Goal: Information Seeking & Learning: Learn about a topic

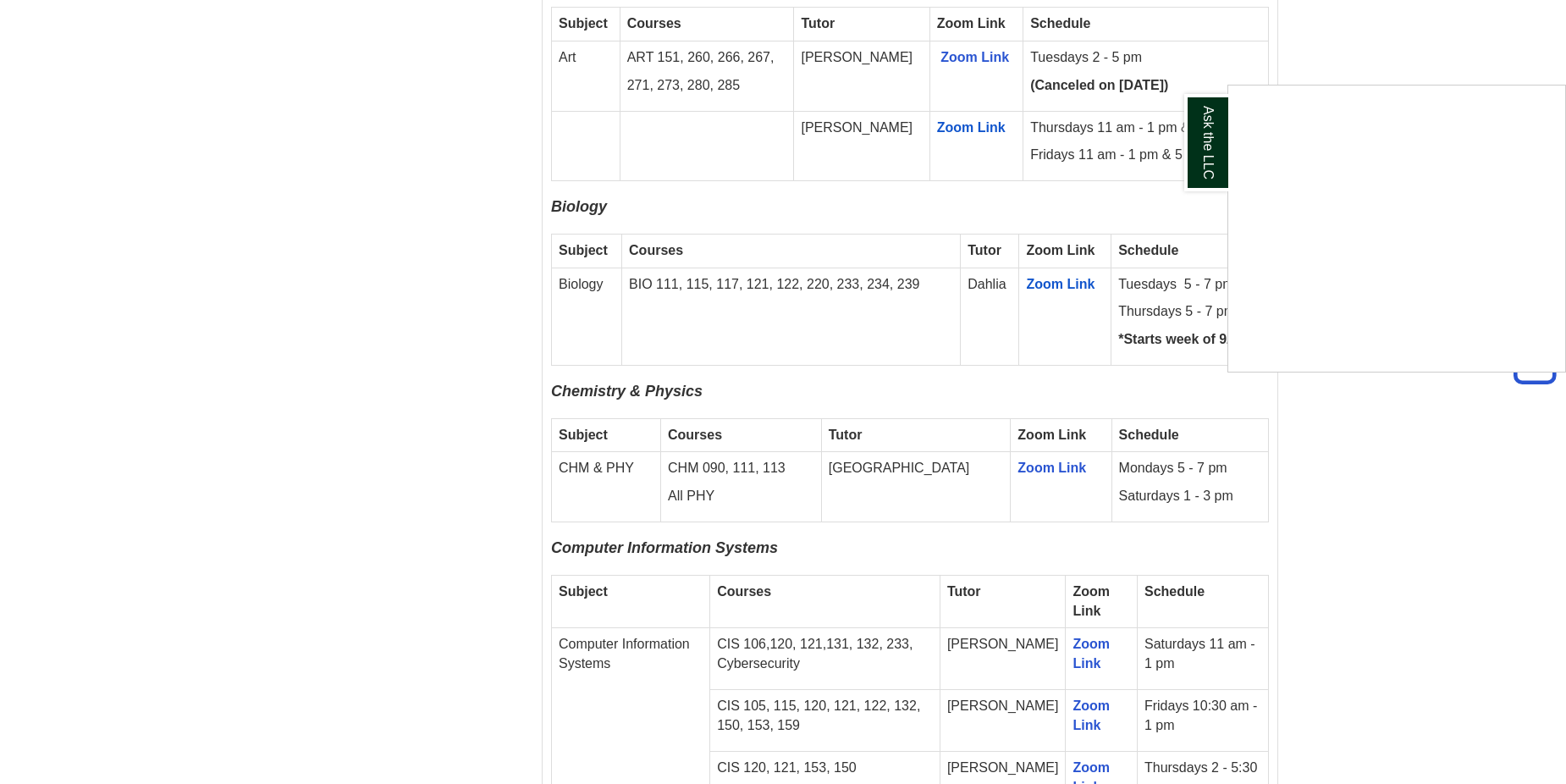
scroll to position [1523, 0]
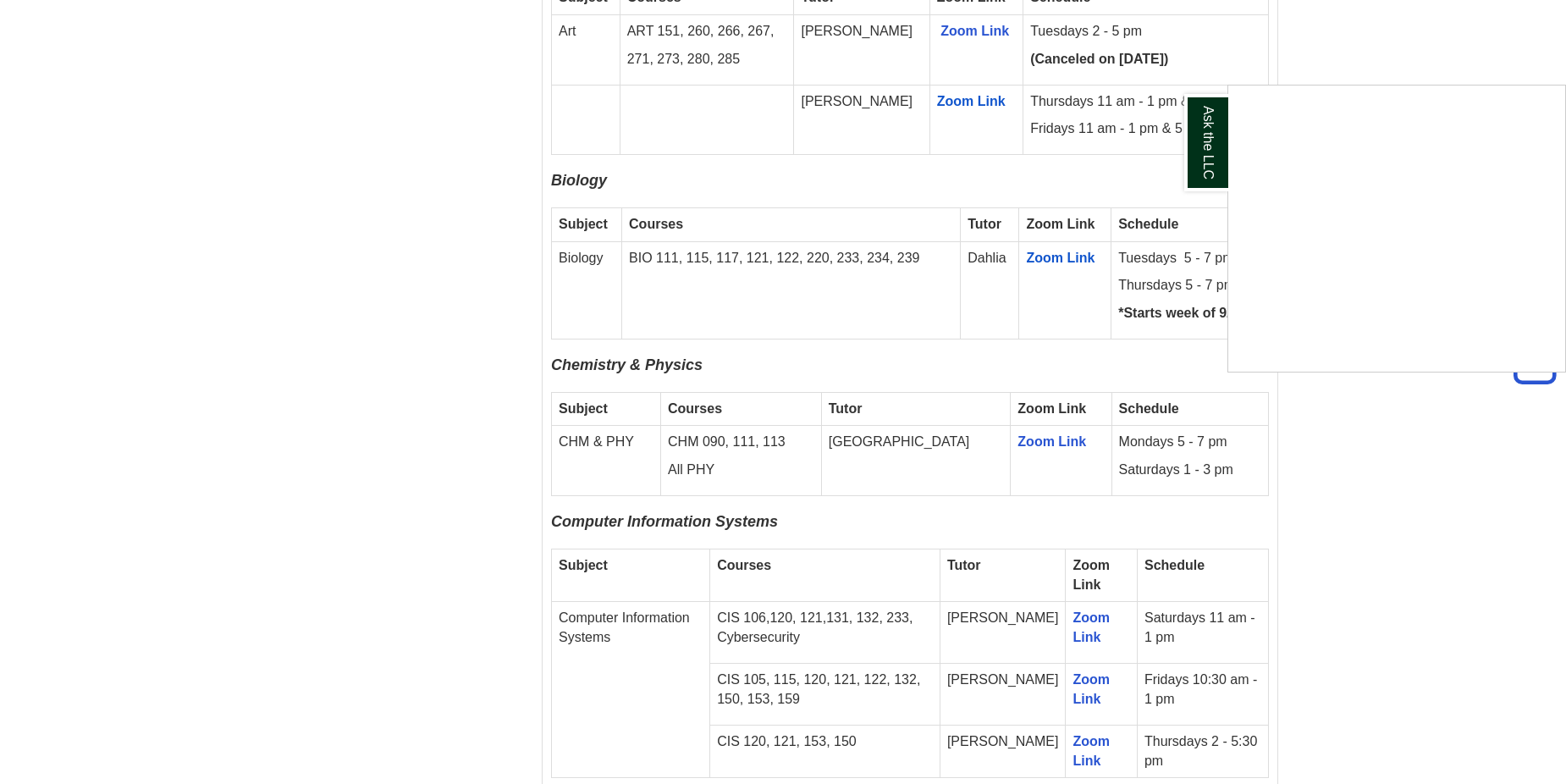
click at [737, 621] on div "Ask the LLC" at bounding box center [783, 392] width 1566 height 784
drag, startPoint x: 792, startPoint y: 620, endPoint x: 823, endPoint y: 620, distance: 31.0
click at [823, 670] on p "CIS 105, 115, 120, 121, 122, 132, 150, 153, 159" at bounding box center [825, 689] width 216 height 39
click at [1208, 663] on td "Fridays 10:30 am - 1 pm" at bounding box center [1202, 694] width 132 height 62
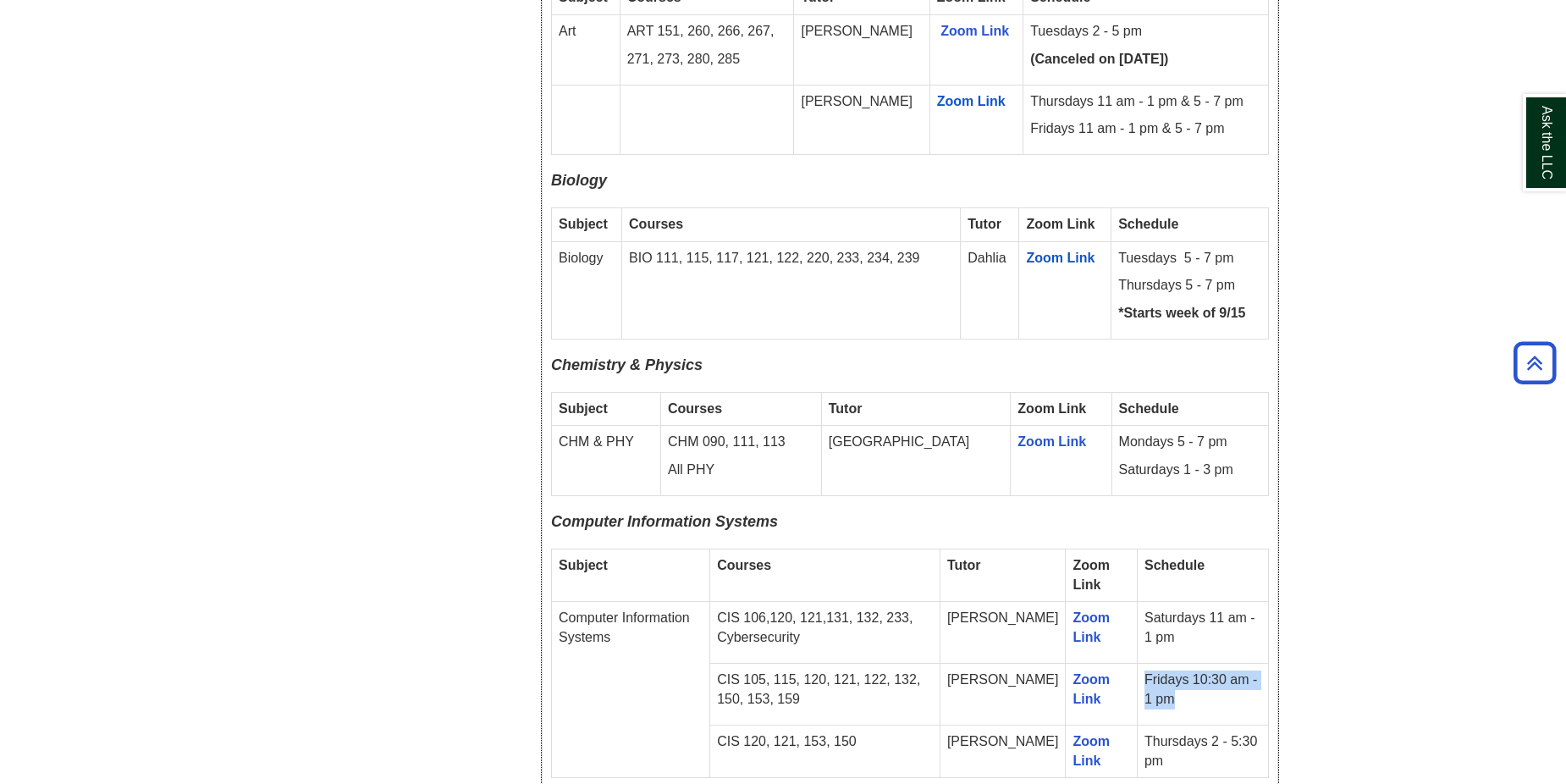
drag, startPoint x: 1132, startPoint y: 618, endPoint x: 1166, endPoint y: 643, distance: 42.2
click at [1166, 663] on td "Fridays 10:30 am - 1 pm" at bounding box center [1202, 694] width 132 height 62
drag, startPoint x: 1166, startPoint y: 643, endPoint x: 1176, endPoint y: 642, distance: 10.0
click at [1176, 663] on td "Fridays 10:30 am - 1 pm" at bounding box center [1202, 694] width 132 height 62
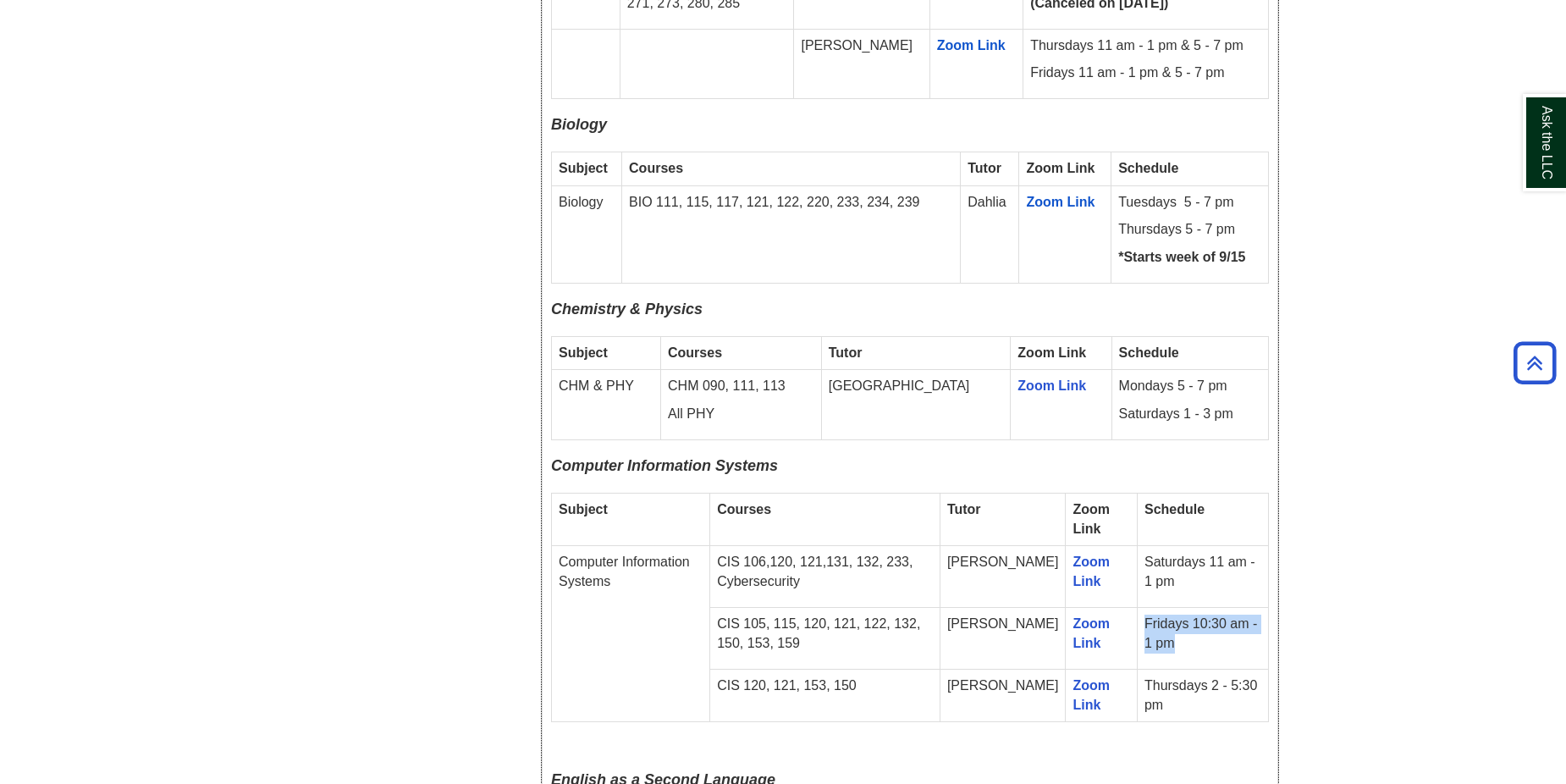
scroll to position [1608, 0]
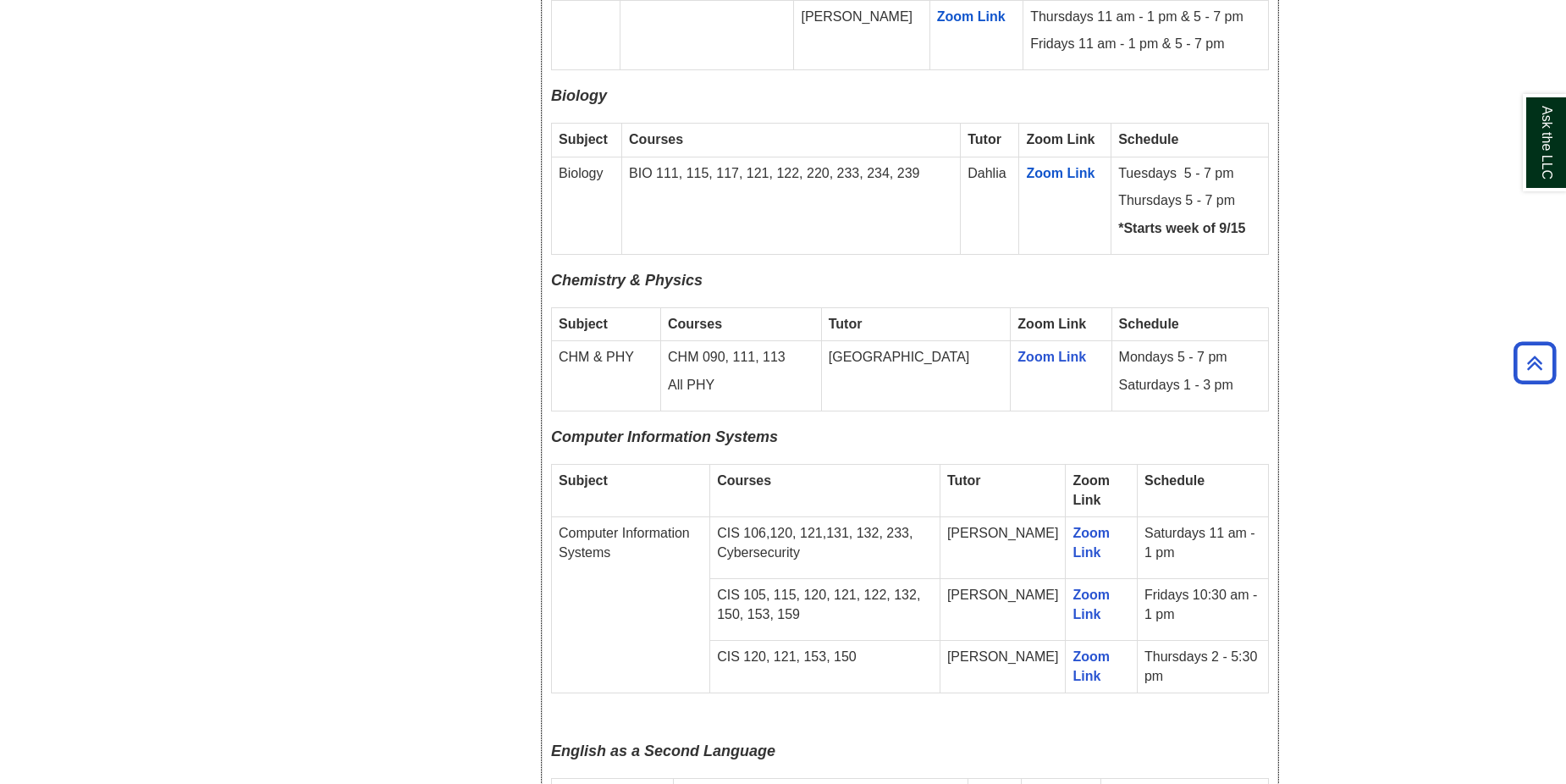
click at [1162, 644] on div "Fall 2025 Online Drop-In Schedule All remote drop-in tutoring is offered via Zo…" at bounding box center [911, 489] width 718 height 2684
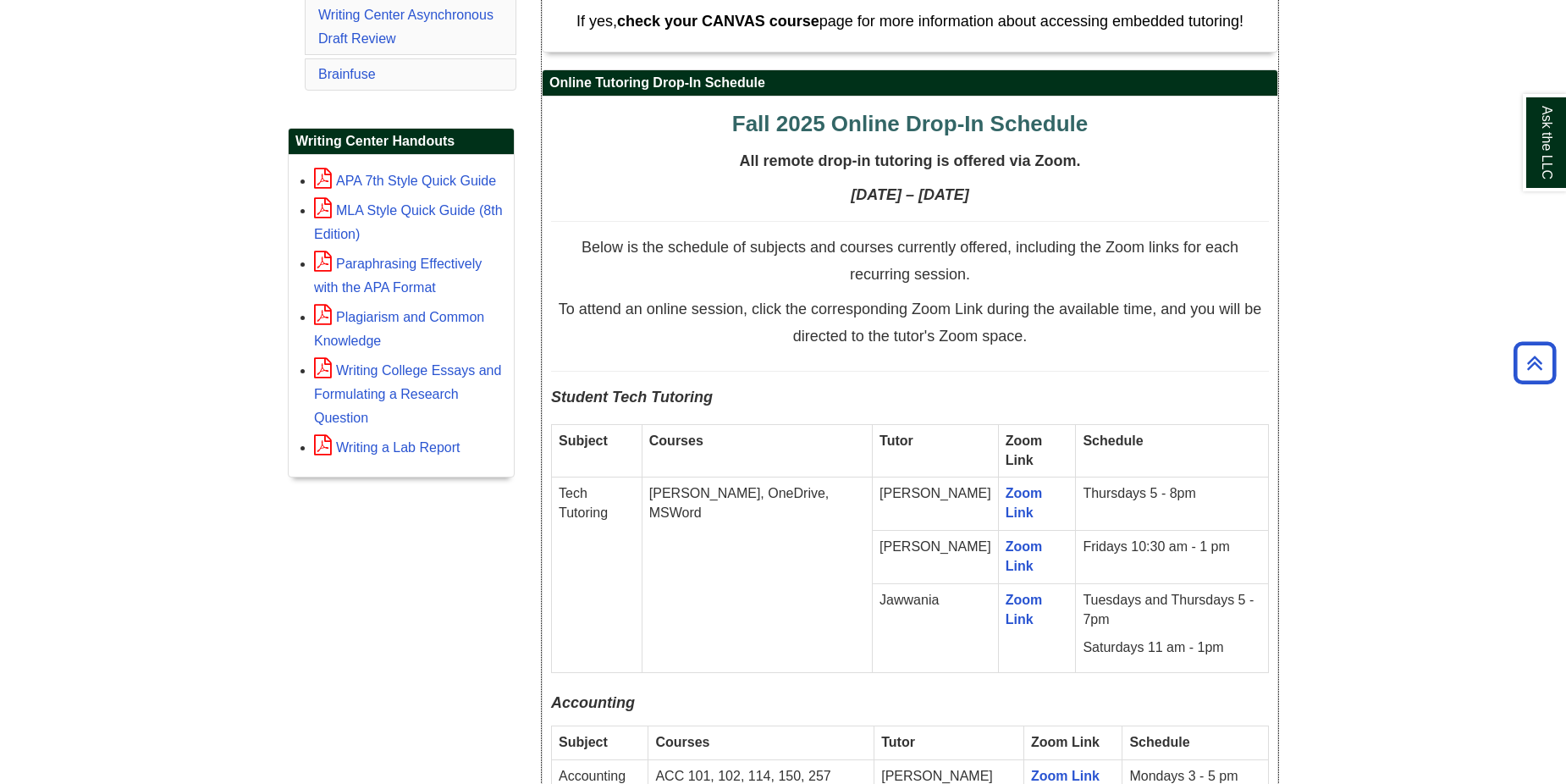
scroll to position [677, 0]
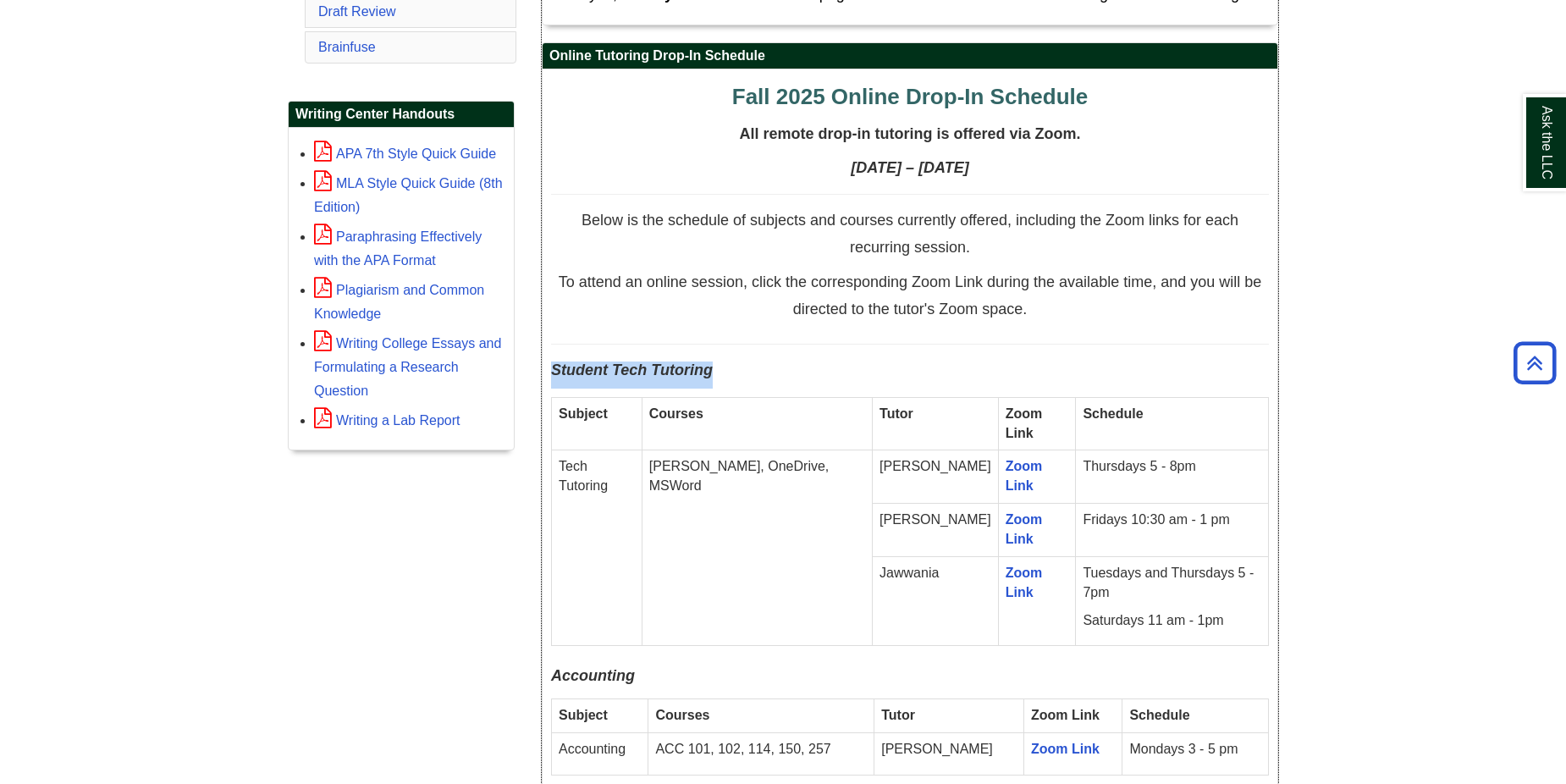
drag, startPoint x: 731, startPoint y: 373, endPoint x: 552, endPoint y: 377, distance: 179.0
click at [552, 377] on p "Student Tech Tutoring" at bounding box center [911, 375] width 718 height 27
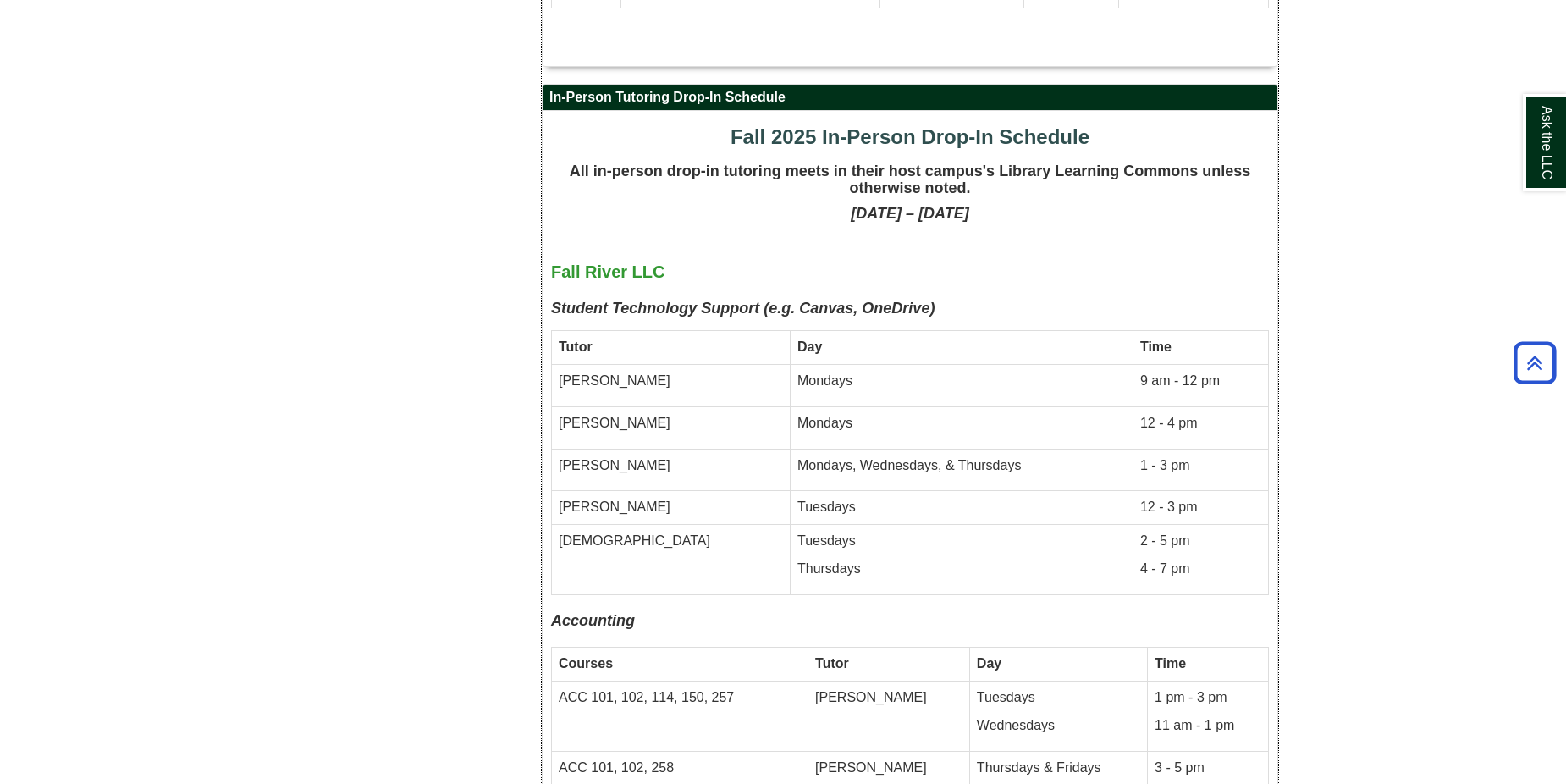
scroll to position [3470, 0]
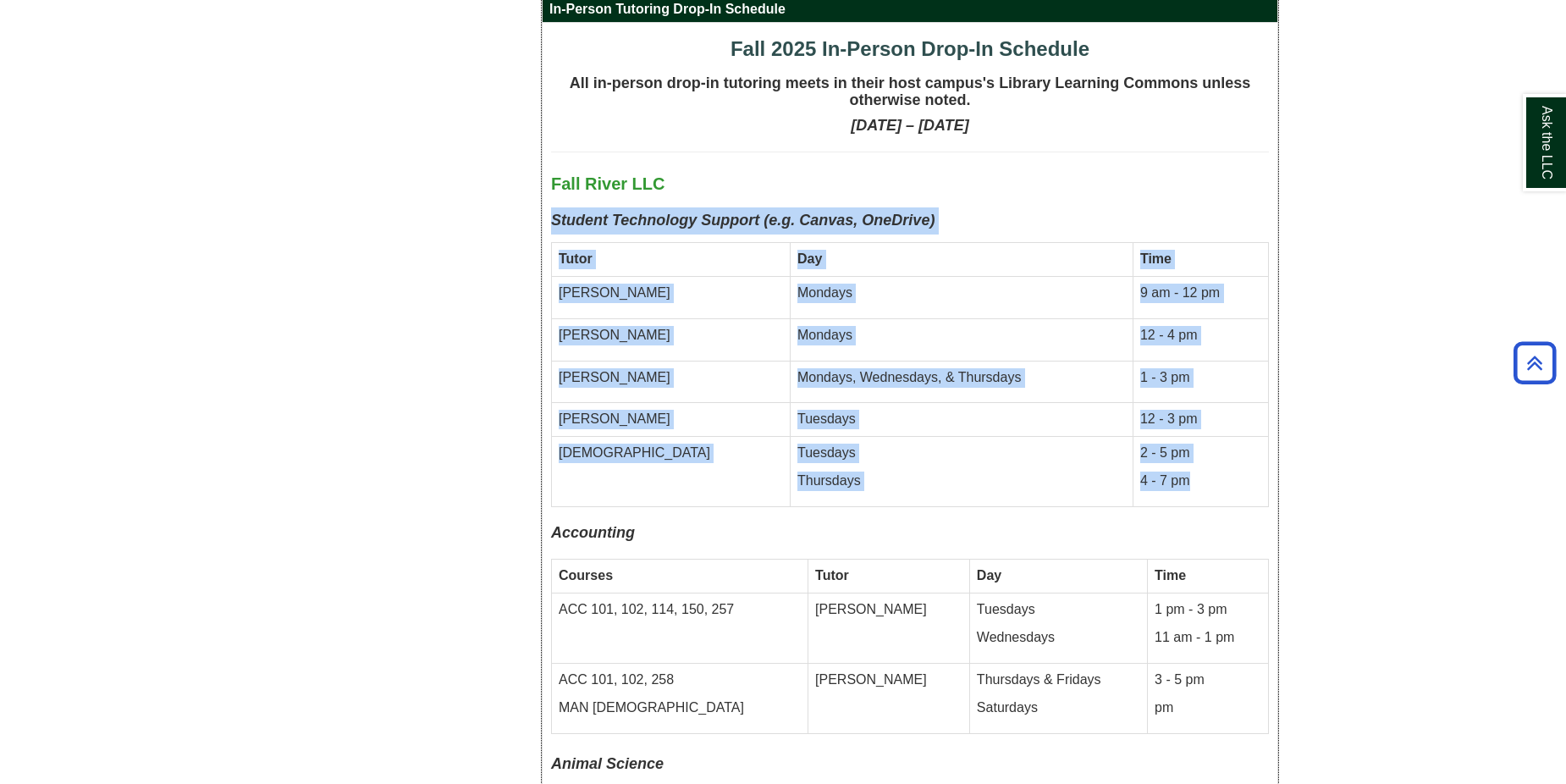
drag, startPoint x: 552, startPoint y: 140, endPoint x: 1159, endPoint y: 415, distance: 666.4
click at [830, 243] on td "Day" at bounding box center [961, 259] width 342 height 34
